Goal: Information Seeking & Learning: Learn about a topic

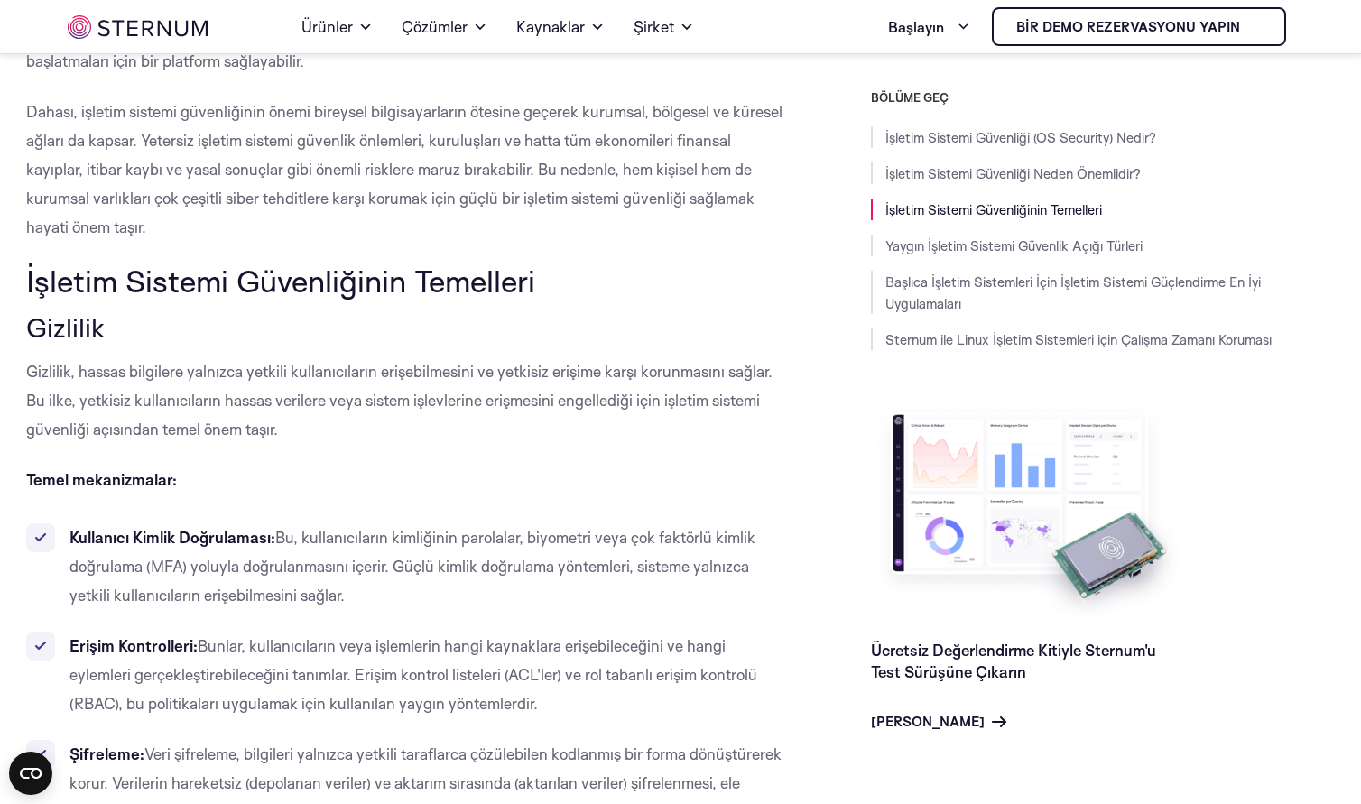
scroll to position [982, 0]
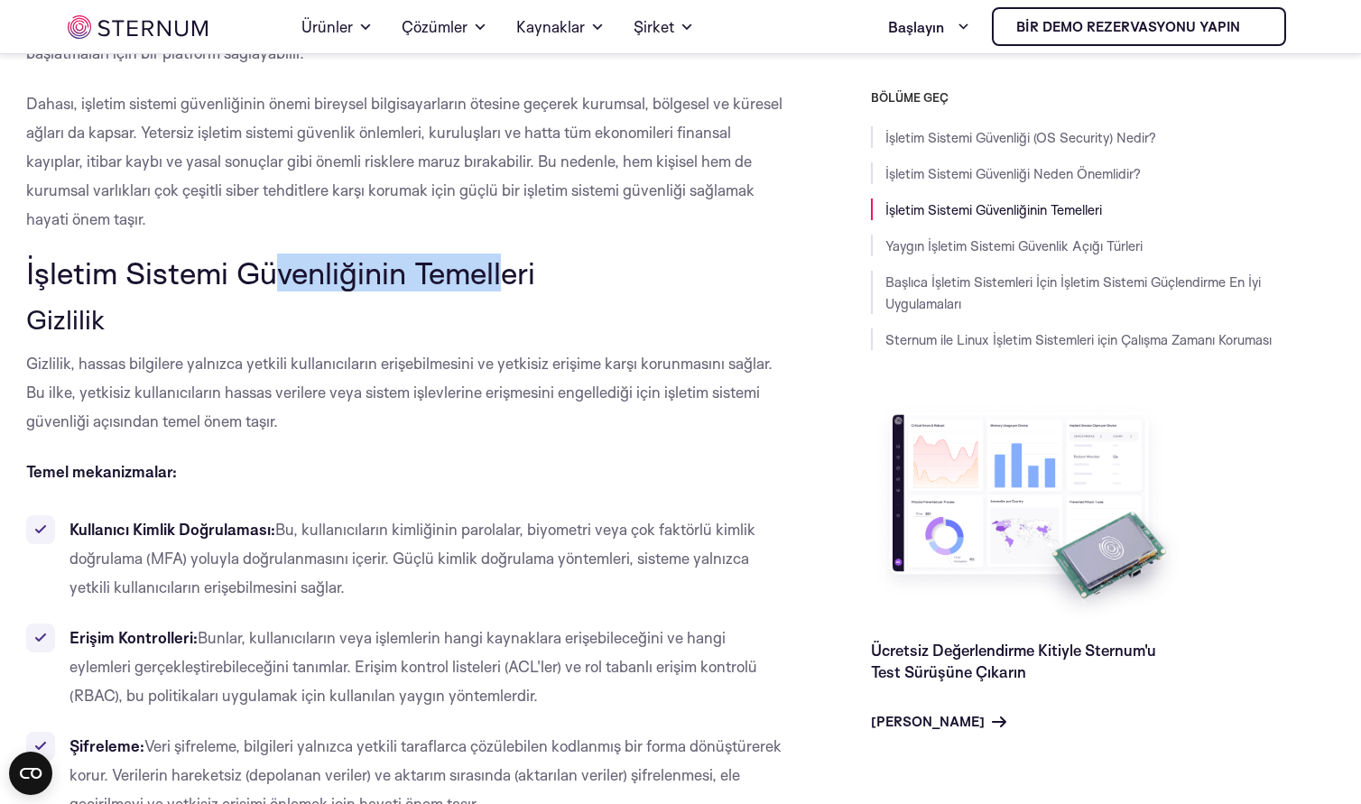
drag, startPoint x: 291, startPoint y: 284, endPoint x: 457, endPoint y: 334, distance: 174.1
click at [504, 276] on font "İşletim Sistemi Güvenliğinin Temelleri" at bounding box center [280, 273] width 509 height 38
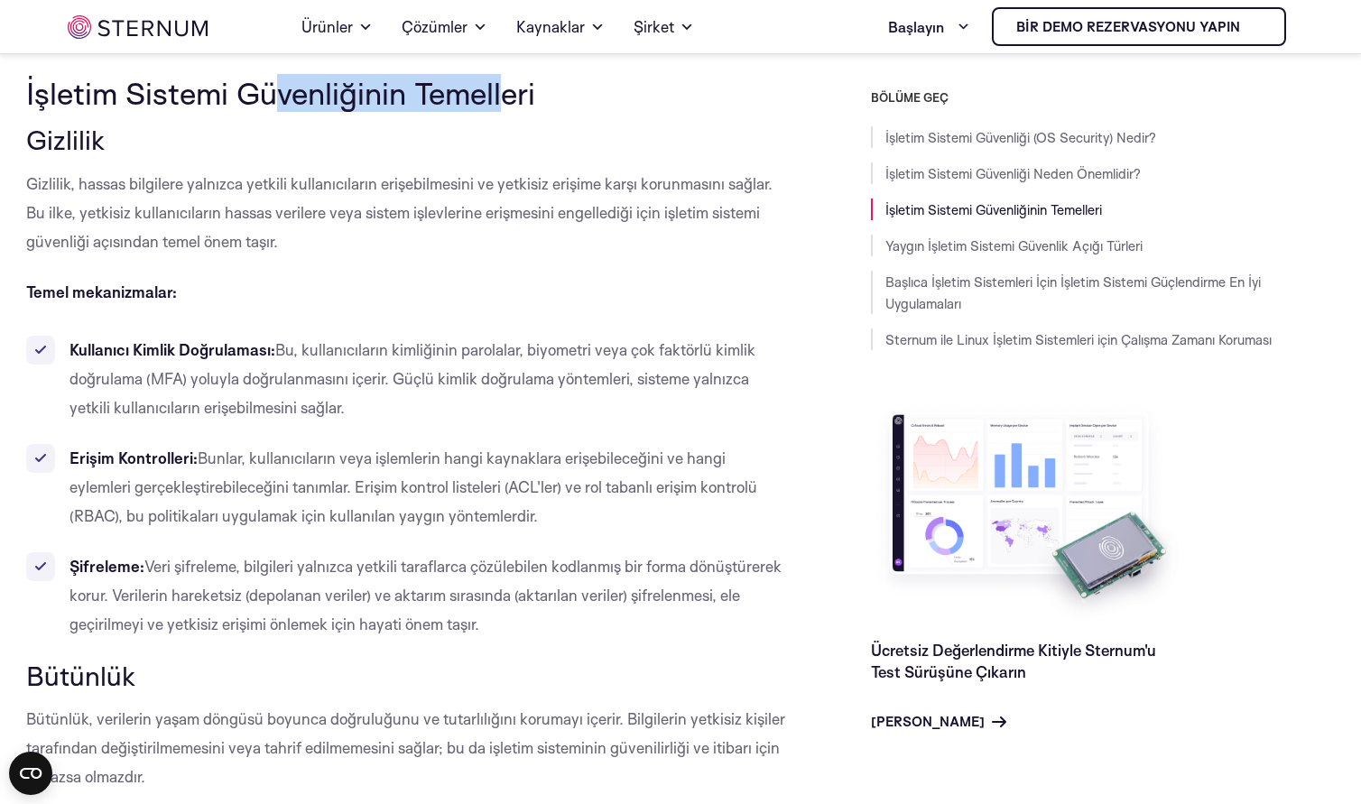
scroll to position [1253, 0]
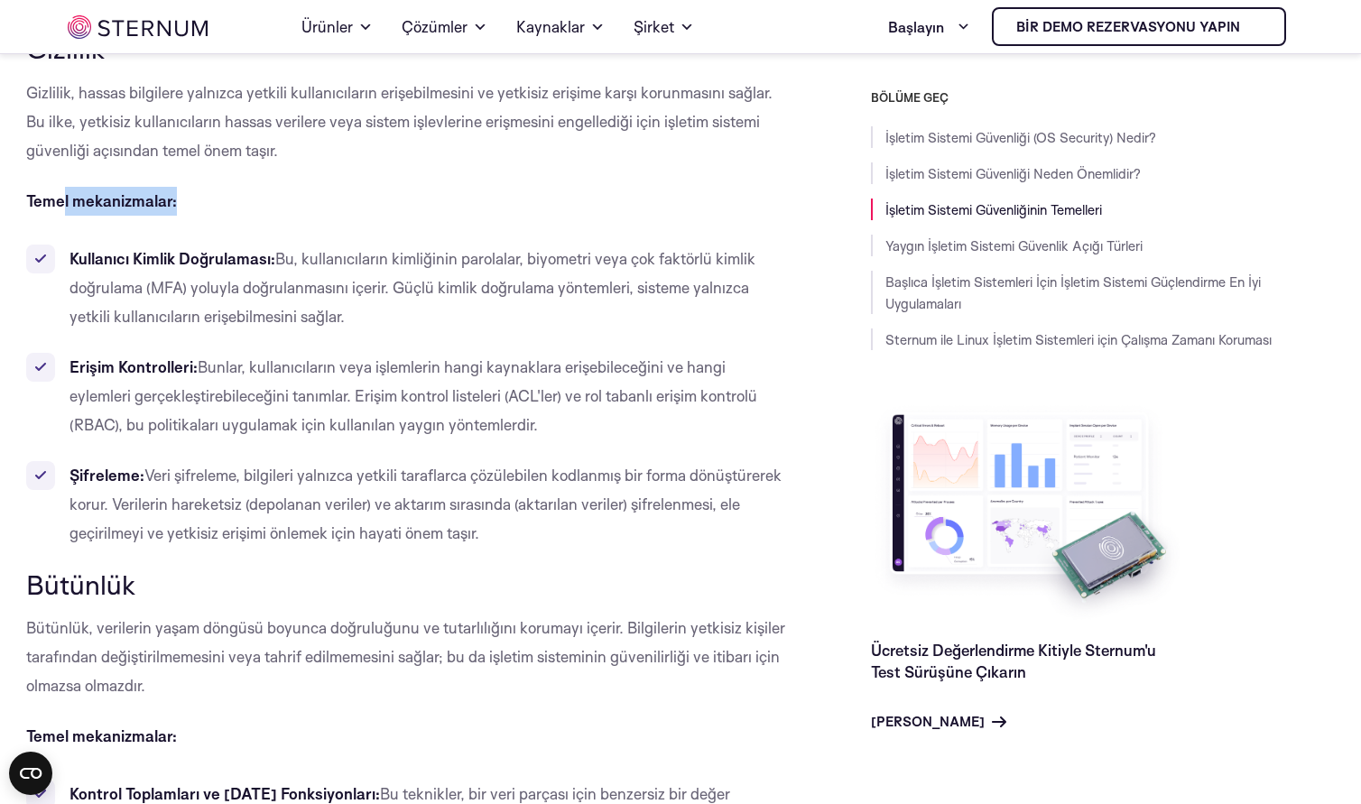
drag, startPoint x: 65, startPoint y: 202, endPoint x: 231, endPoint y: 199, distance: 166.0
click at [231, 199] on p "Temel mekanizmalar:" at bounding box center [407, 201] width 763 height 29
click at [508, 201] on p "Temel mekanizmalar:" at bounding box center [407, 201] width 763 height 29
drag, startPoint x: 241, startPoint y: 263, endPoint x: 346, endPoint y: 255, distance: 105.8
click at [346, 255] on li "Kullanıcı Kimlik Doğrulaması: Bu, kullanıcıların kimliğinin parolalar, biyometr…" at bounding box center [407, 287] width 763 height 87
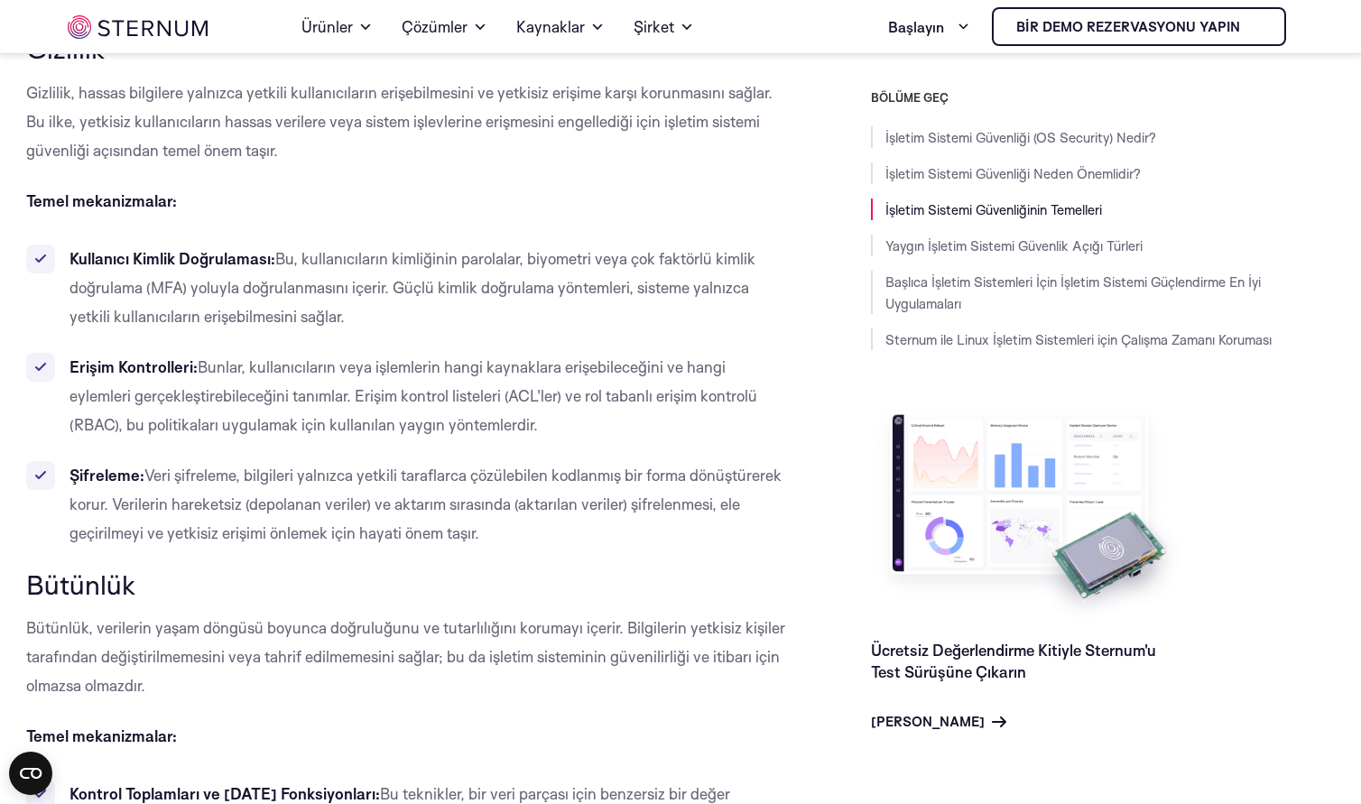
click at [218, 411] on li "Erişim Kontrolleri: Bunlar, kullanıcıların veya işlemlerin hangi kaynaklara eri…" at bounding box center [407, 396] width 763 height 87
drag, startPoint x: 119, startPoint y: 471, endPoint x: 262, endPoint y: 467, distance: 142.6
click at [160, 468] on li "Şifreleme: Veri şifreleme, bilgileri yalnızca yetkili taraflarca çözülebilen ko…" at bounding box center [407, 504] width 763 height 87
drag, startPoint x: 285, startPoint y: 467, endPoint x: 309, endPoint y: 465, distance: 23.6
click at [294, 466] on font "Veri şifreleme, bilgileri yalnızca yetkili taraflarca çözülebilen kodlanmış bir…" at bounding box center [425, 504] width 712 height 77
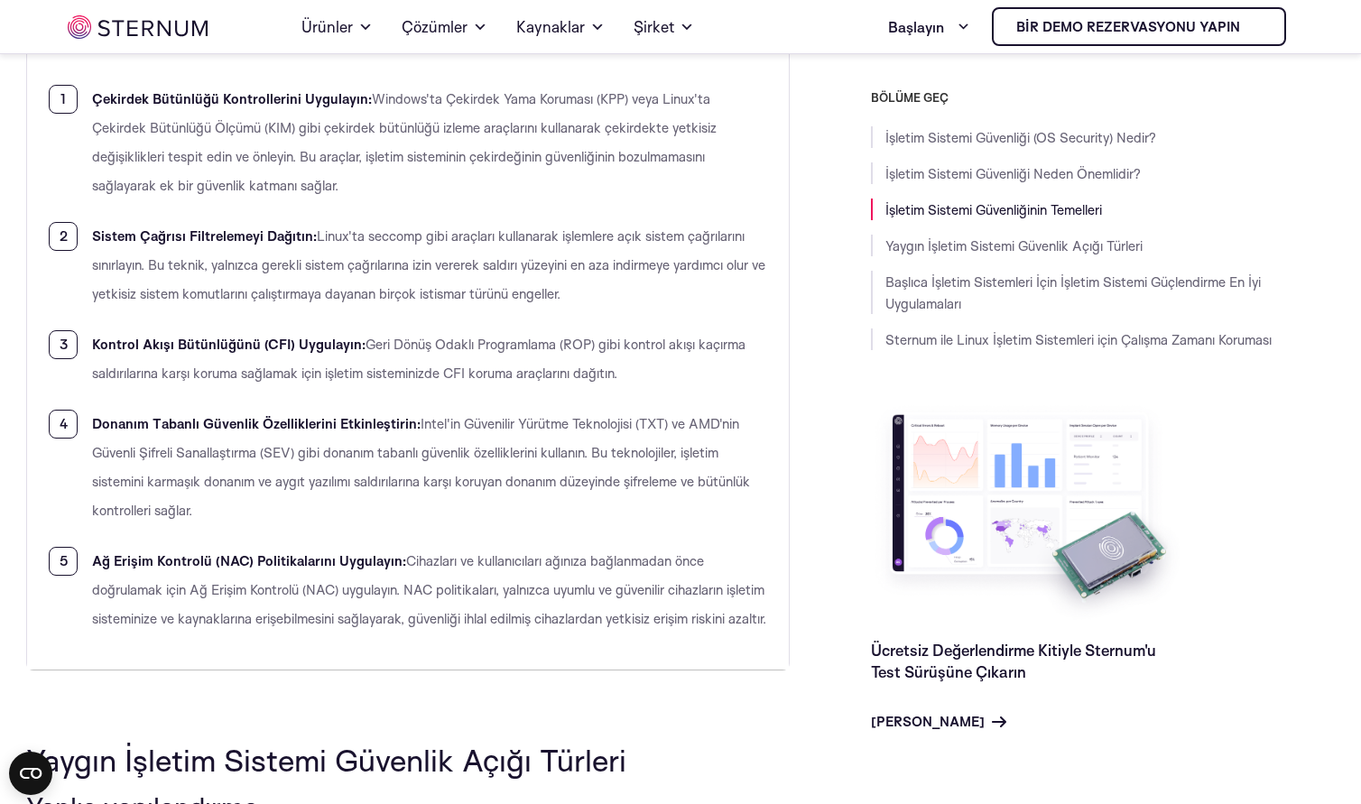
scroll to position [2606, 0]
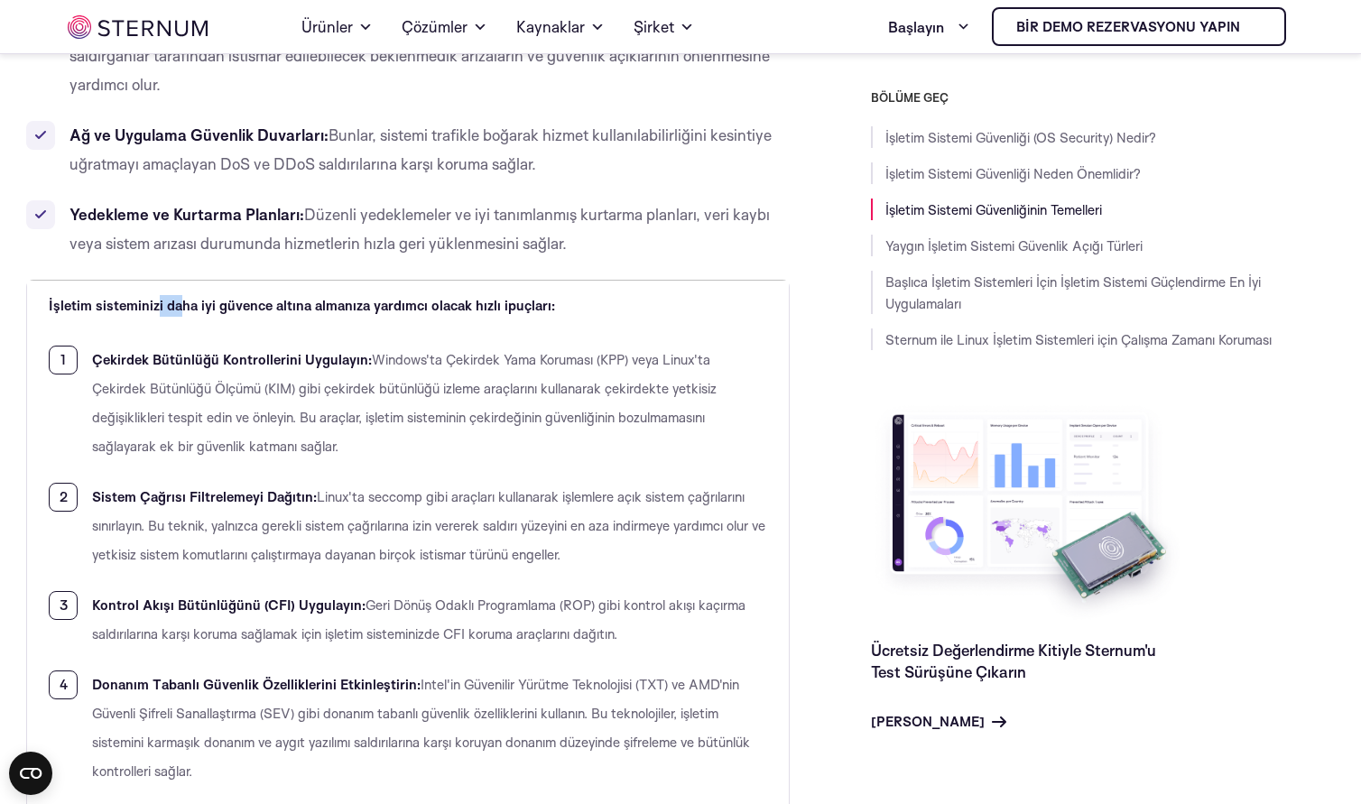
click at [183, 305] on font "İşletim sisteminizi daha iyi güvence altına almanıza yardımcı olacak hızlı ipuç…" at bounding box center [302, 305] width 506 height 17
click at [375, 300] on font "İşletim sisteminizi daha iyi güvence altına almanıza yardımcı olacak hızlı ipuç…" at bounding box center [302, 305] width 506 height 17
click at [449, 300] on font "İşletim sisteminizi daha iyi güvence altına almanıza yardımcı olacak hızlı ipuç…" at bounding box center [302, 305] width 506 height 17
drag, startPoint x: 561, startPoint y: 301, endPoint x: 381, endPoint y: 318, distance: 181.2
click at [400, 312] on td "İşletim sisteminizi daha iyi güvence altına almanıza yardımcı olacak hızlı ipuç…" at bounding box center [408, 605] width 762 height 650
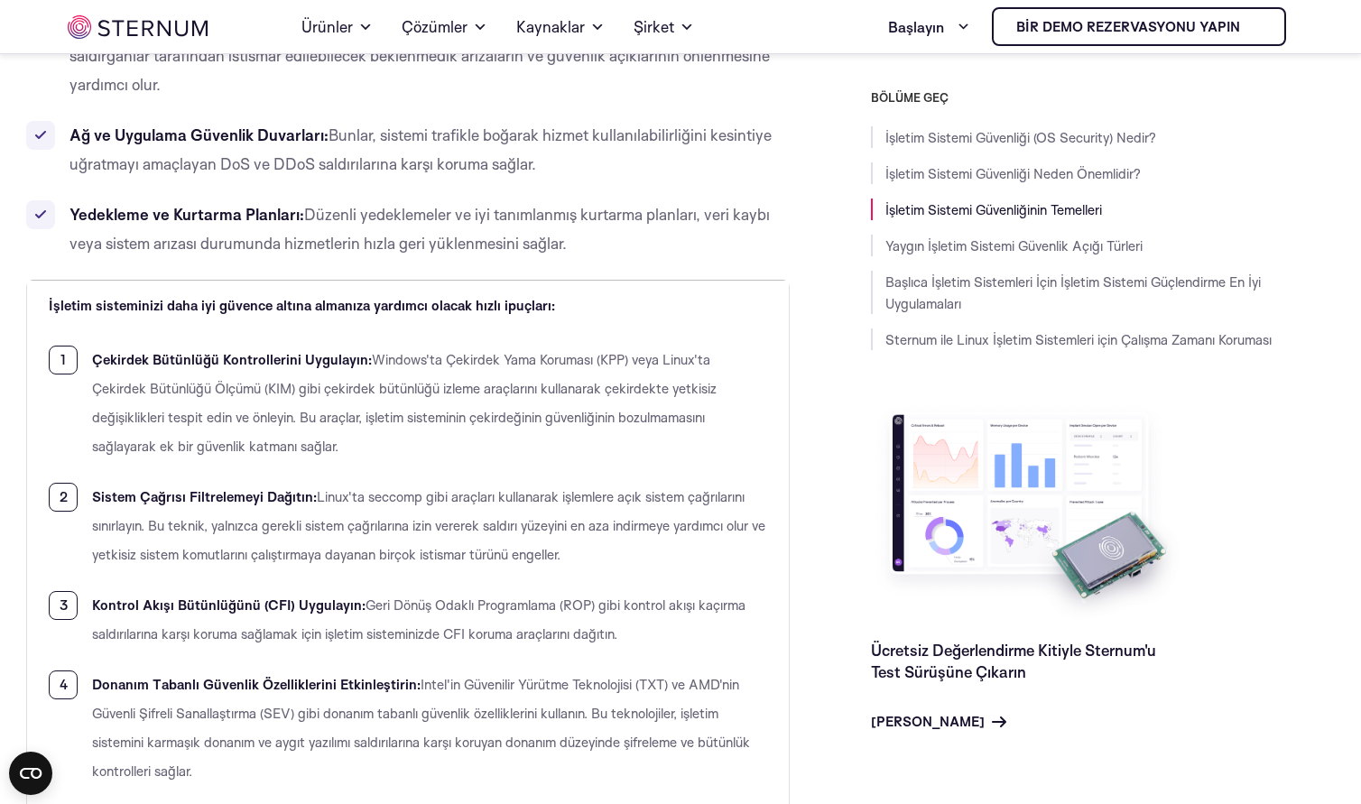
click at [202, 357] on font "Çekirdek Bütünlüğü Kontrollerini Uygulayın:" at bounding box center [232, 359] width 280 height 17
drag, startPoint x: 176, startPoint y: 360, endPoint x: 320, endPoint y: 357, distance: 144.4
click at [318, 357] on font "Çekirdek Bütünlüğü Kontrollerini Uygulayın:" at bounding box center [232, 359] width 280 height 17
click at [404, 336] on td "İşletim sisteminizi daha iyi güvence altına almanıza yardımcı olacak hızlı ipuç…" at bounding box center [408, 605] width 762 height 650
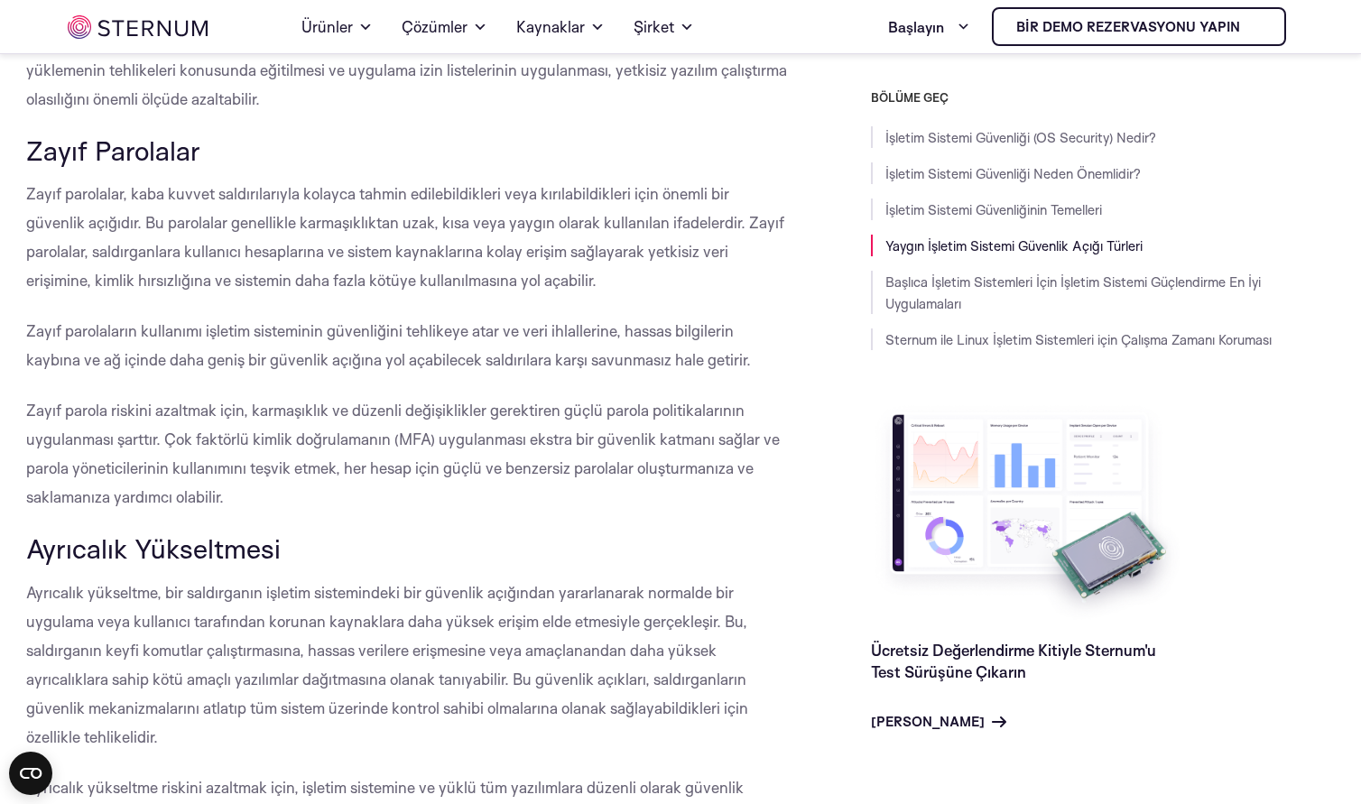
scroll to position [4681, 0]
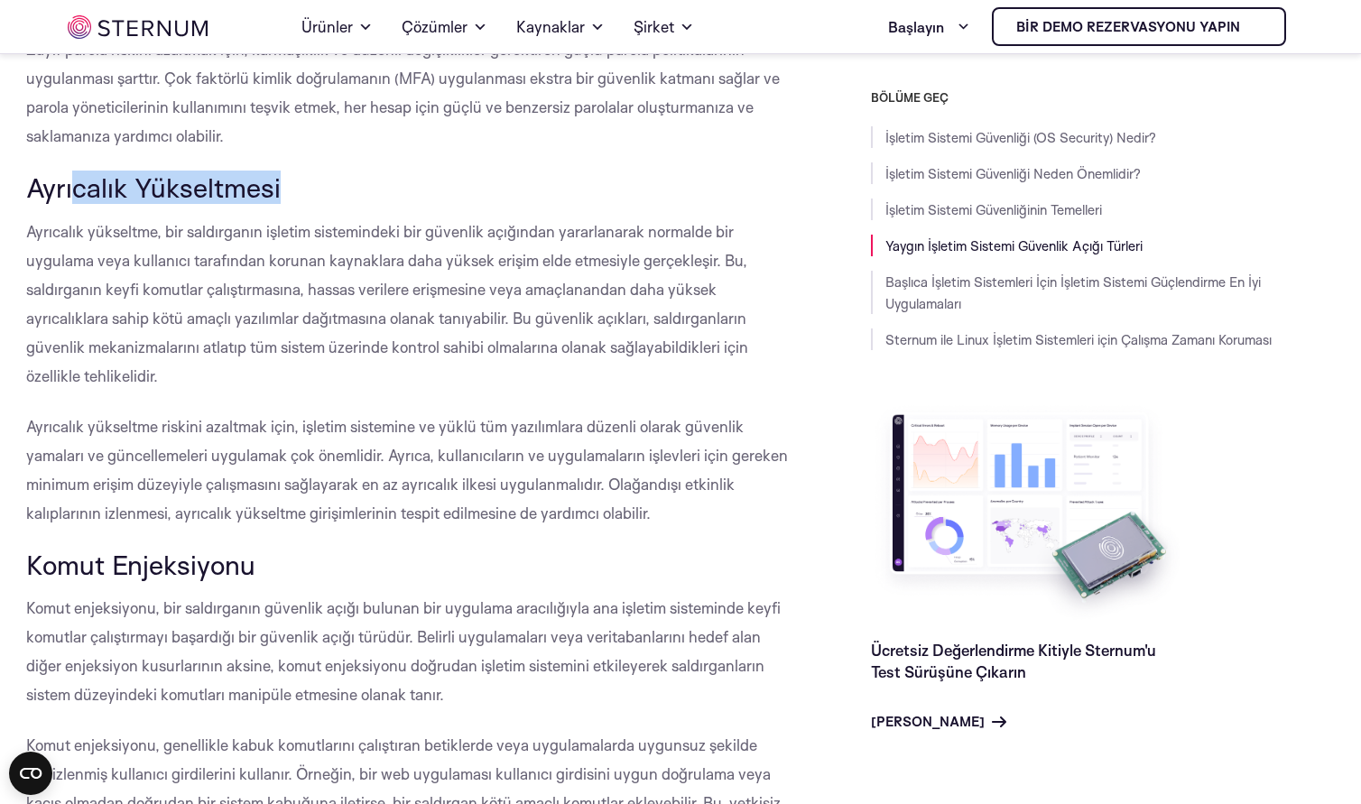
drag, startPoint x: 78, startPoint y: 211, endPoint x: 372, endPoint y: 209, distance: 293.2
click at [372, 203] on h3 "Ayrıcalık Yükseltmesi" at bounding box center [407, 187] width 763 height 31
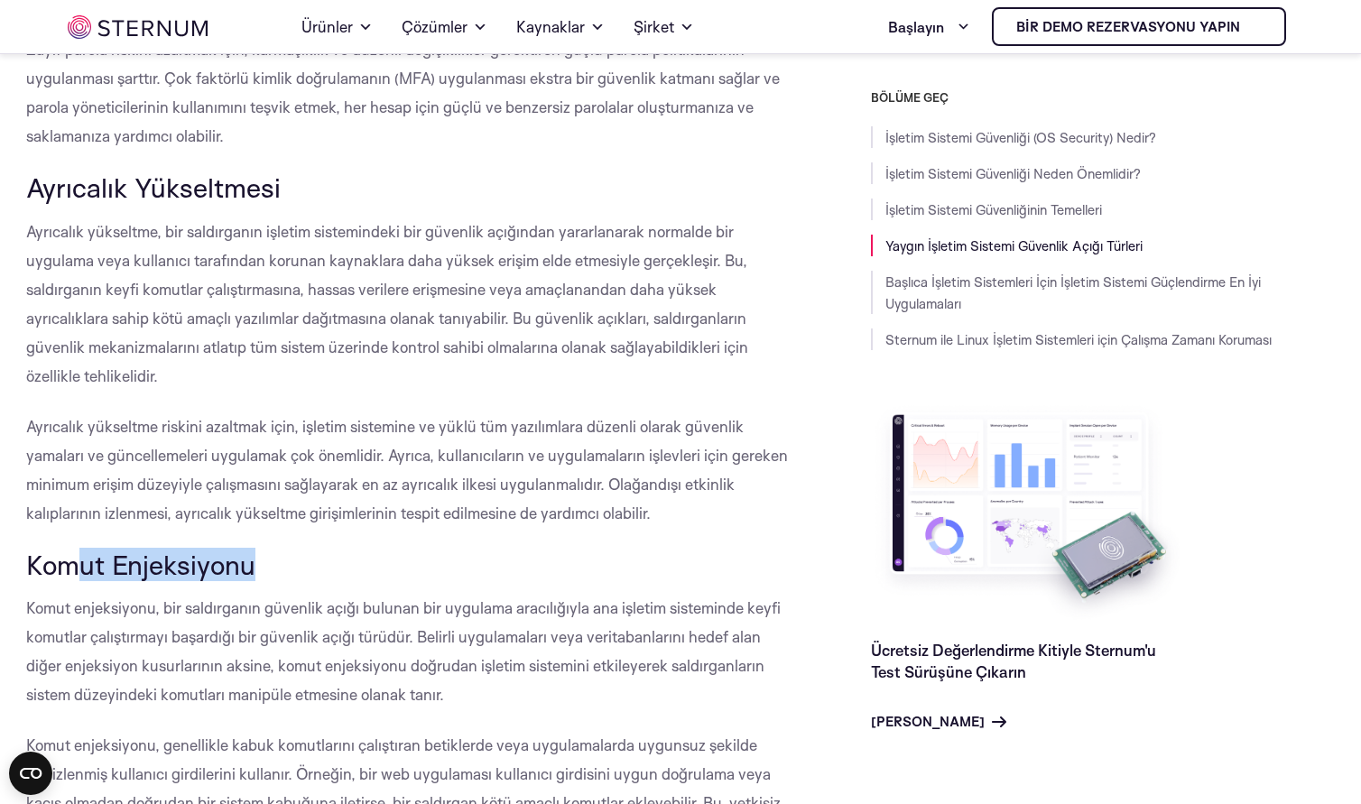
drag, startPoint x: 71, startPoint y: 604, endPoint x: 412, endPoint y: 560, distance: 343.9
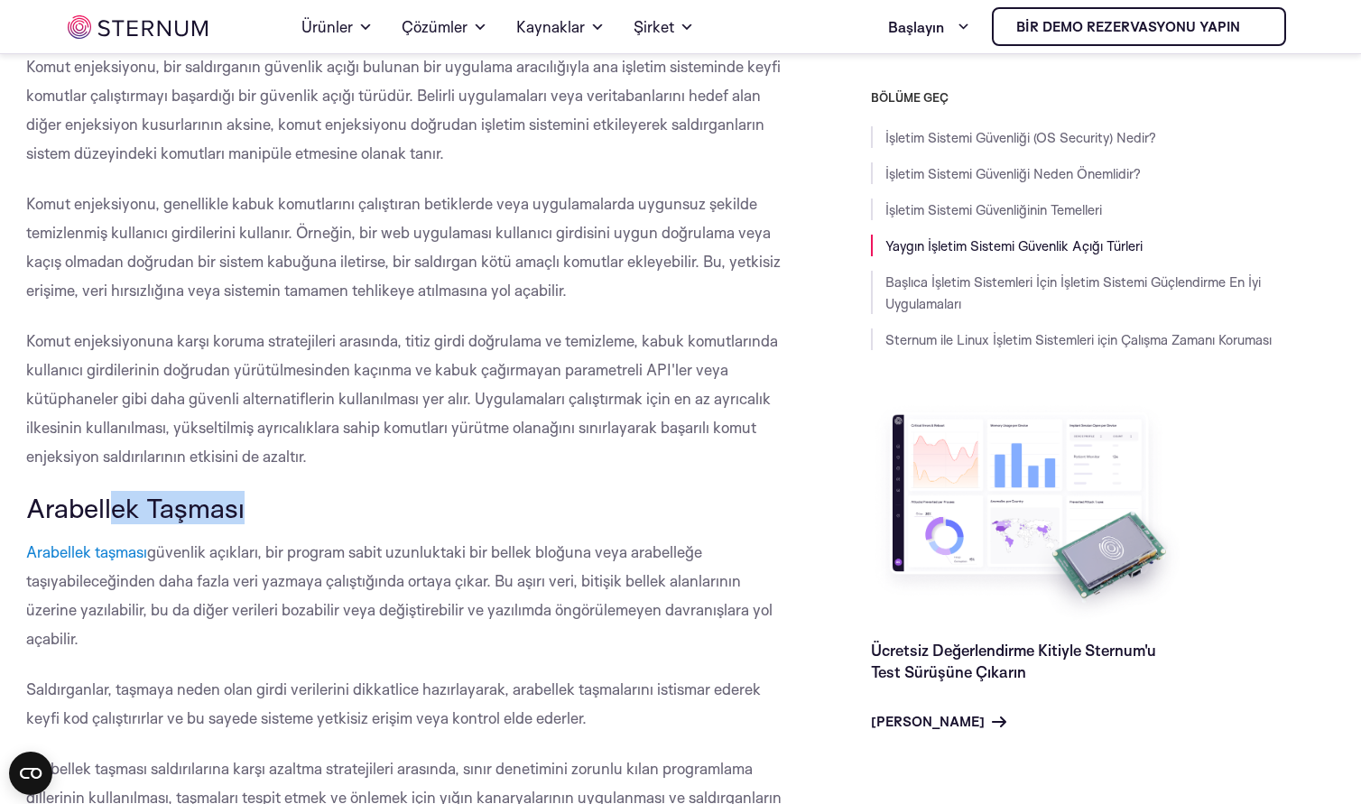
drag, startPoint x: 110, startPoint y: 551, endPoint x: 412, endPoint y: 521, distance: 303.8
click at [321, 523] on h3 "Arabellek Taşması" at bounding box center [407, 508] width 763 height 31
click at [526, 471] on p "Komut enjeksiyonuna karşı koruma stratejileri arasında, titiz girdi doğrulama v…" at bounding box center [407, 399] width 763 height 144
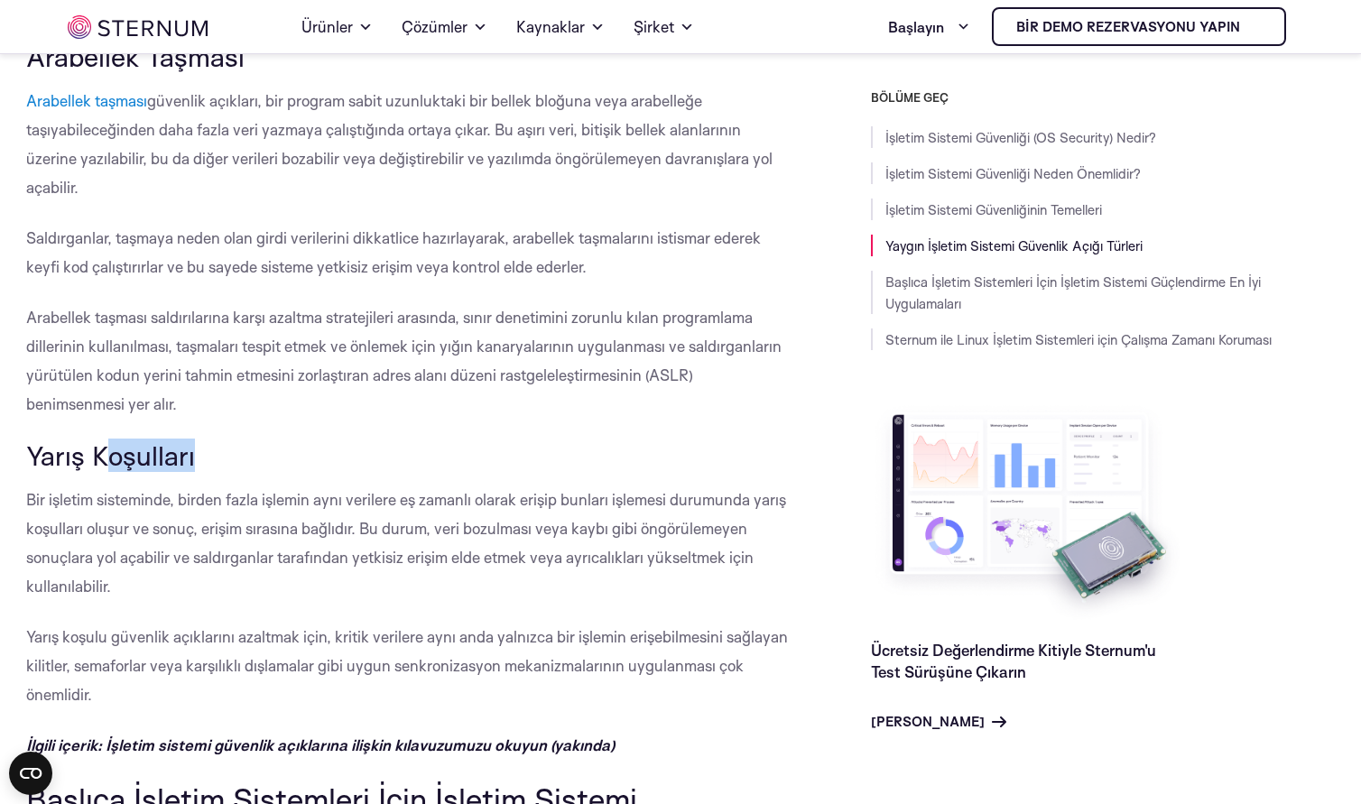
drag, startPoint x: 102, startPoint y: 493, endPoint x: 371, endPoint y: 482, distance: 269.1
click at [271, 471] on h3 "Yarış Koşulları" at bounding box center [407, 455] width 763 height 31
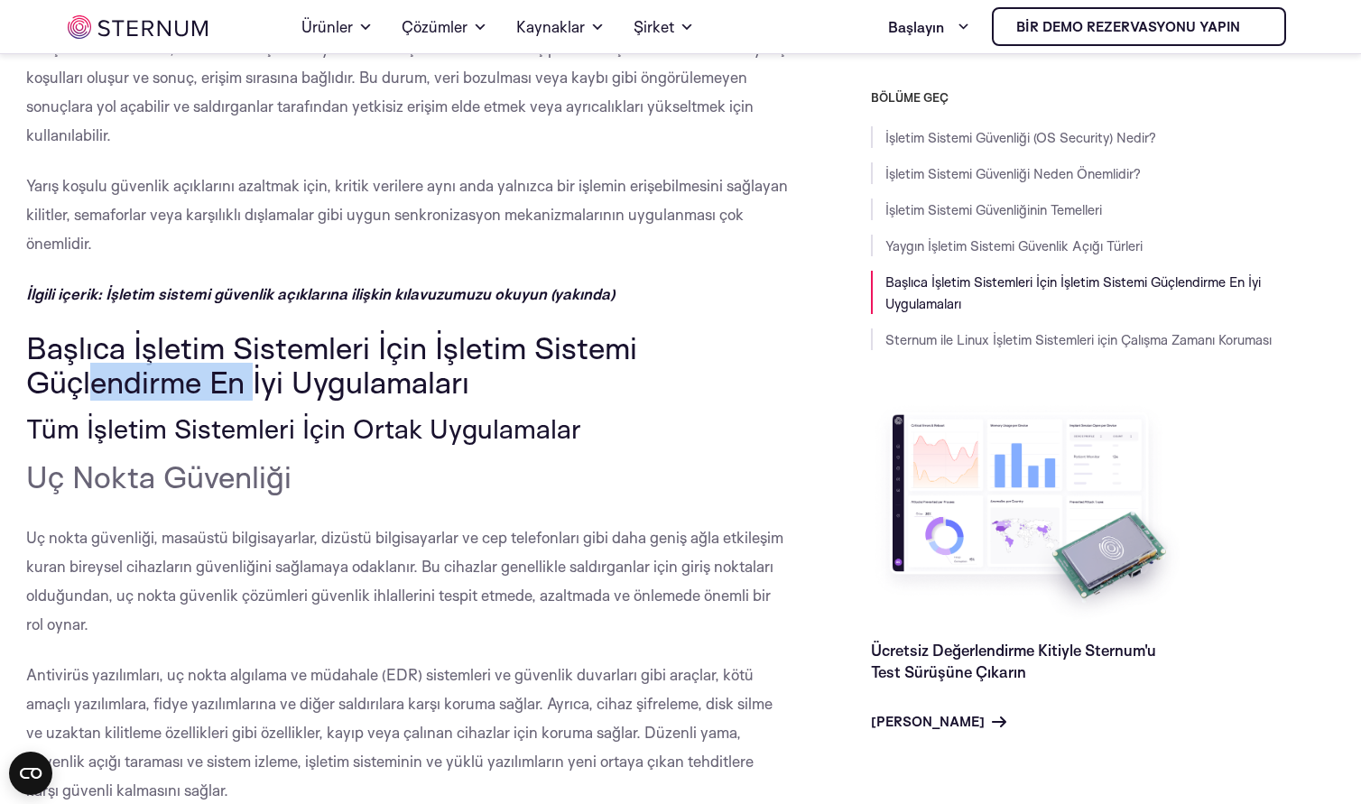
drag, startPoint x: 106, startPoint y: 403, endPoint x: 479, endPoint y: 406, distance: 373.5
click at [315, 401] on font "Başlıca İşletim Sistemleri İçin İşletim Sistemi Güçlendirme En İyi Uygulamaları" at bounding box center [331, 364] width 611 height 72
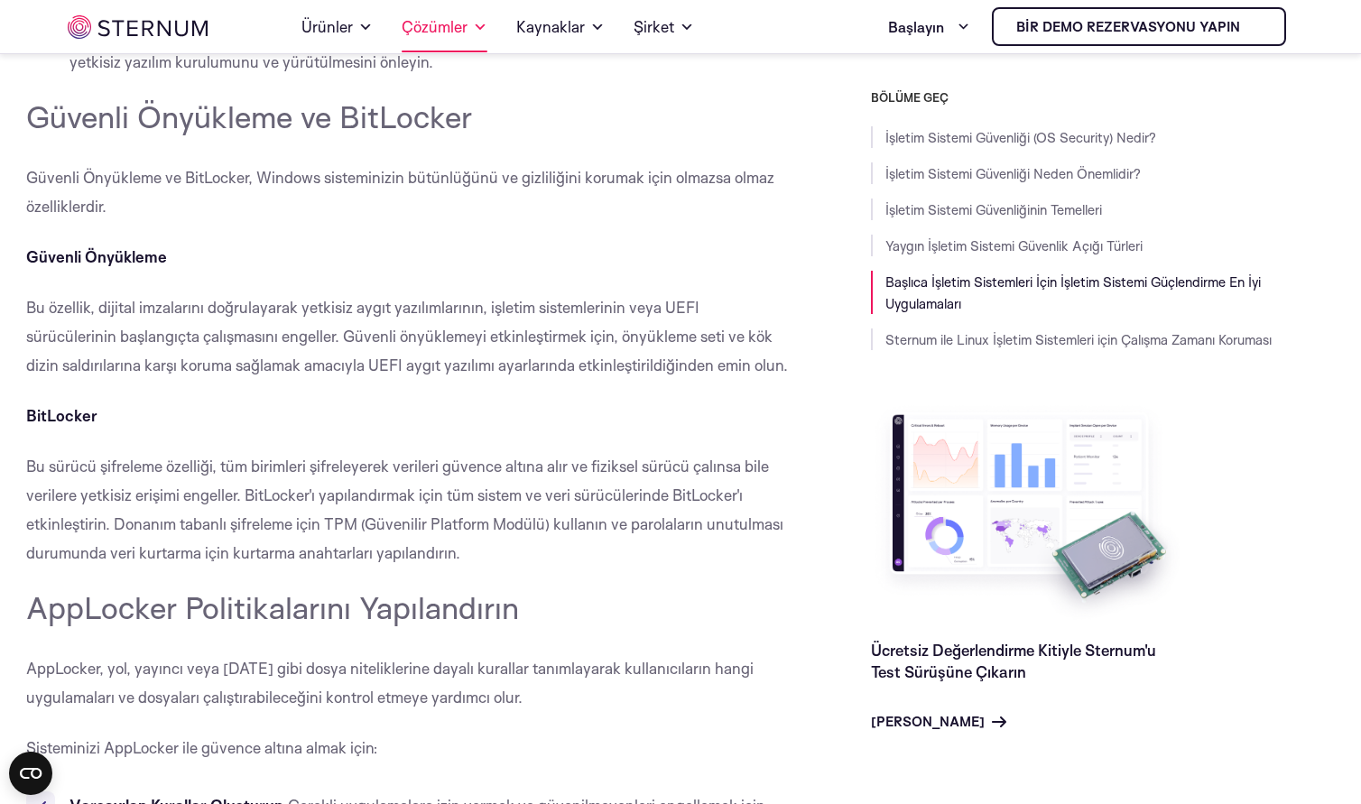
scroll to position [10095, 0]
